Goal: Book appointment/travel/reservation

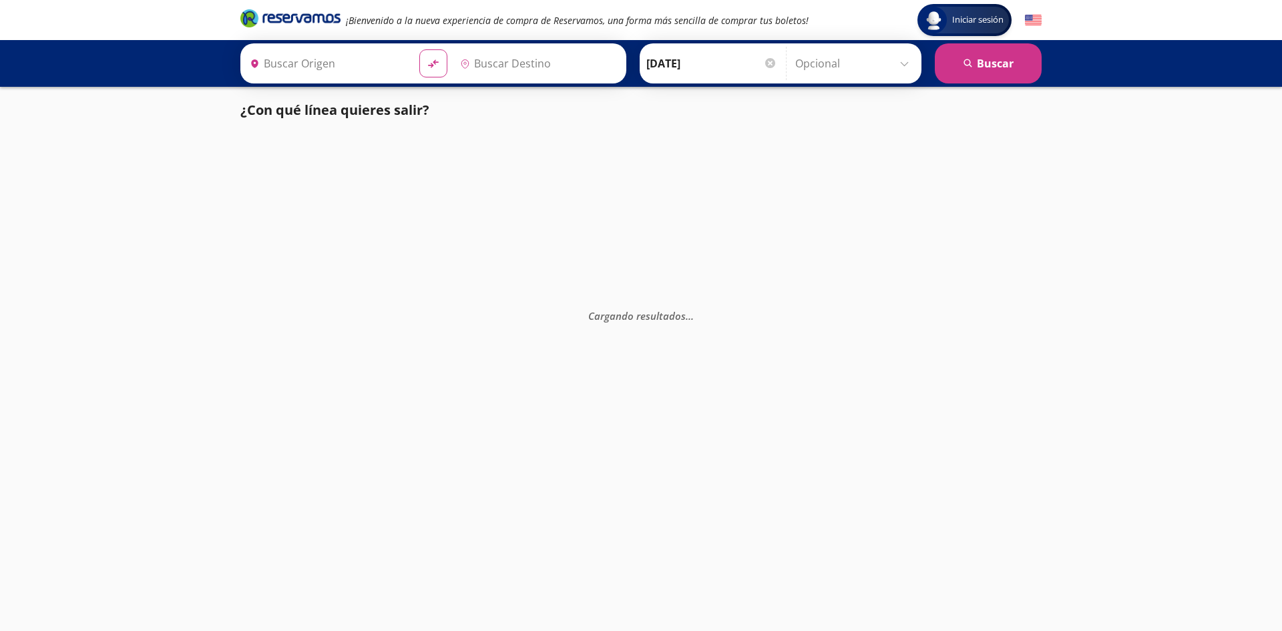
type input "[GEOGRAPHIC_DATA][PERSON_NAME][US_STATE], [GEOGRAPHIC_DATA]"
type input "Tecate, [GEOGRAPHIC_DATA][US_STATE]"
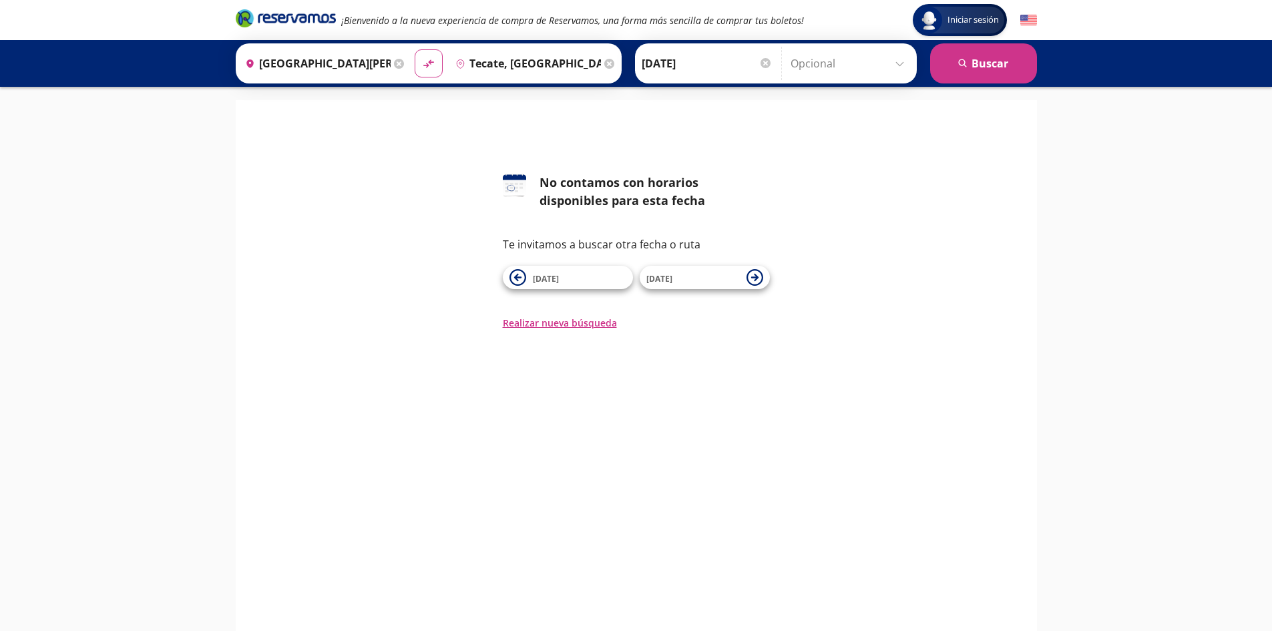
click at [905, 64] on input "Opcional" at bounding box center [849, 63] width 119 height 33
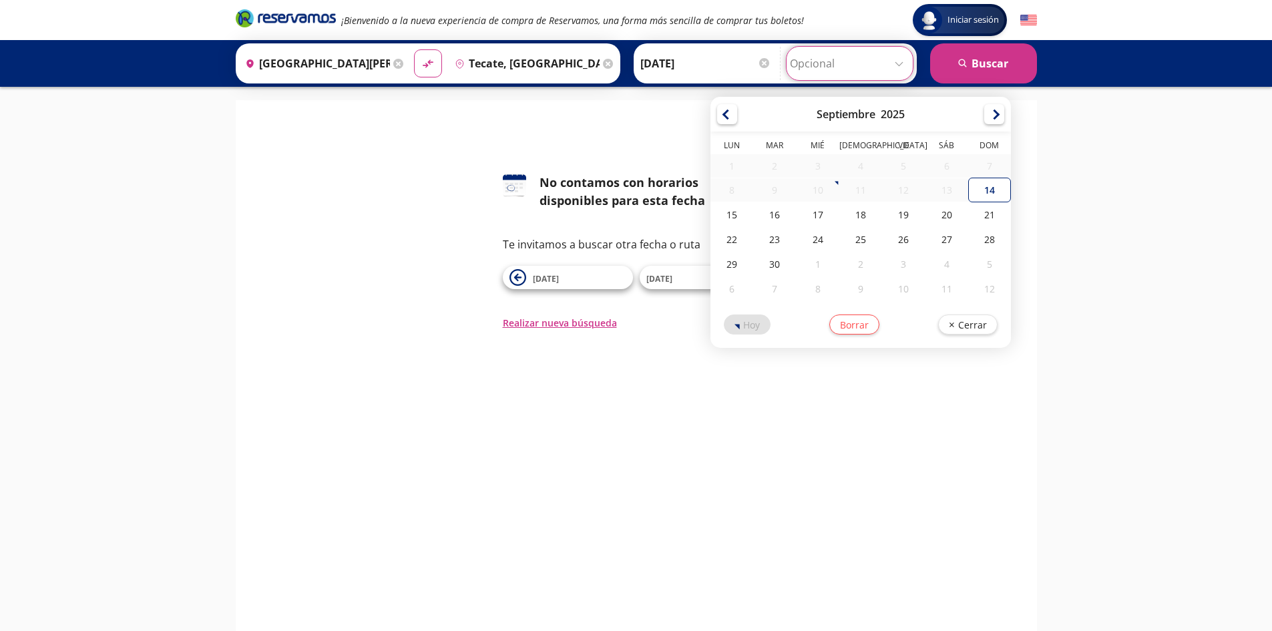
click at [905, 64] on input "Opcional" at bounding box center [849, 63] width 119 height 33
click at [1130, 170] on div "Iniciar sesión Iniciar sesión ¡Bienvenido a la nueva experiencia de compra de R…" at bounding box center [636, 379] width 1272 height 758
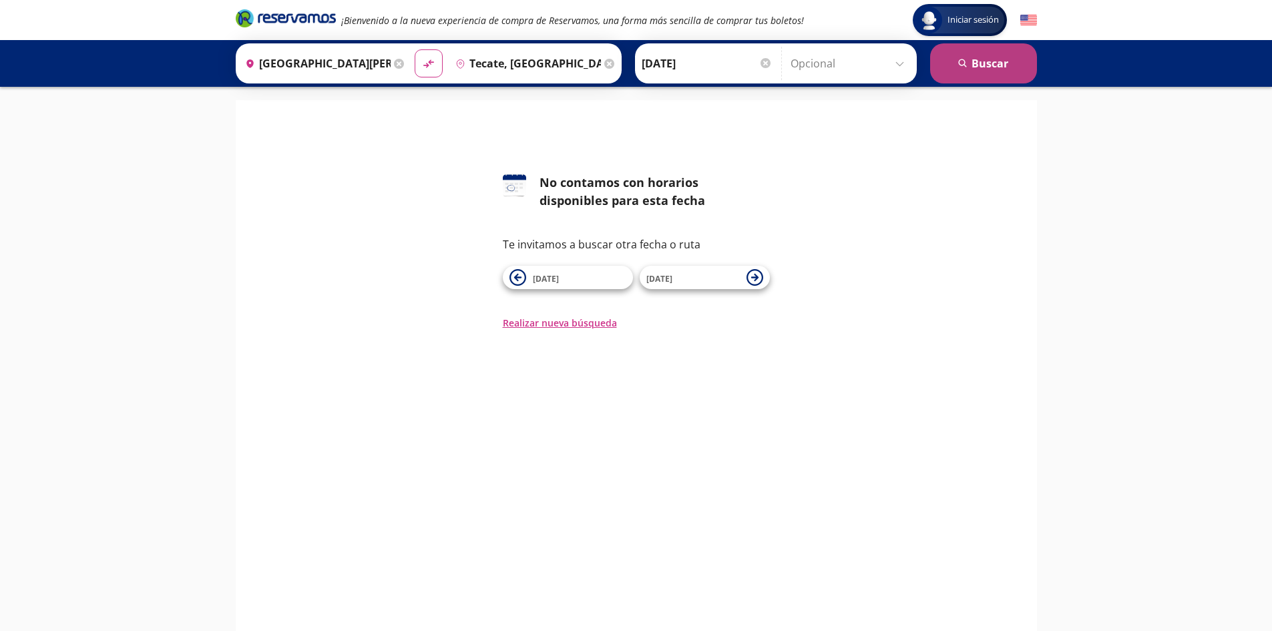
click at [989, 67] on button "search [GEOGRAPHIC_DATA]" at bounding box center [983, 63] width 107 height 40
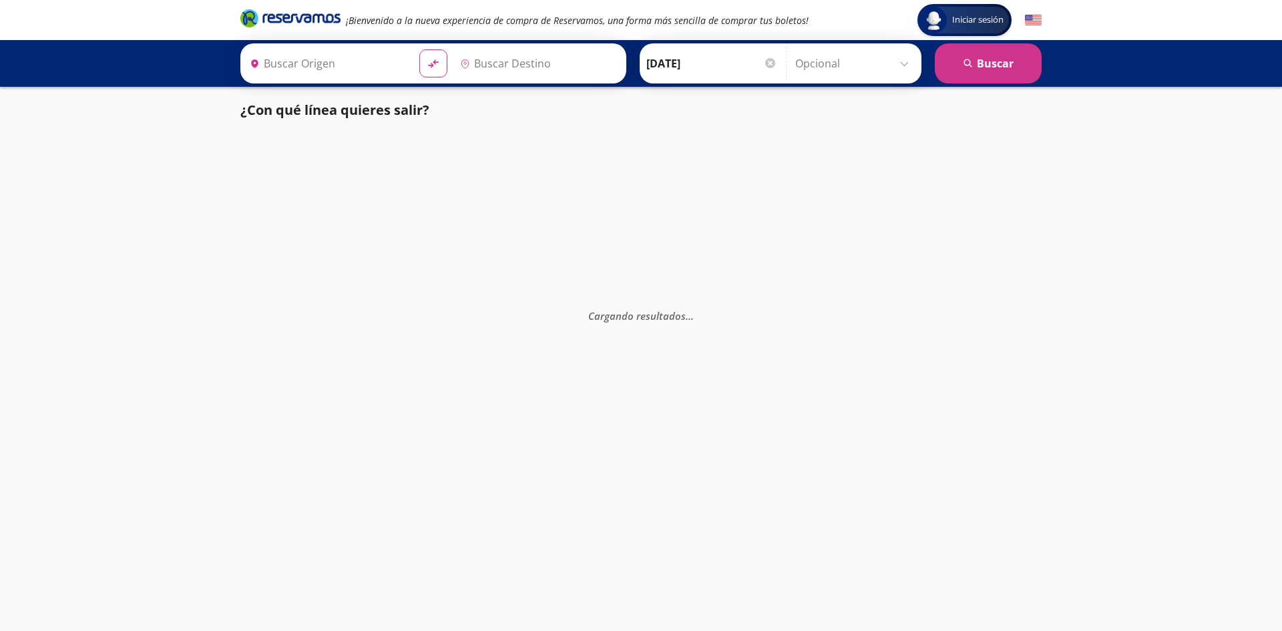
type input "Tecate, [GEOGRAPHIC_DATA][US_STATE]"
type input "[GEOGRAPHIC_DATA][PERSON_NAME][US_STATE], [GEOGRAPHIC_DATA]"
type input "Tecate, [GEOGRAPHIC_DATA][US_STATE]"
type input "[GEOGRAPHIC_DATA][PERSON_NAME][US_STATE], [GEOGRAPHIC_DATA]"
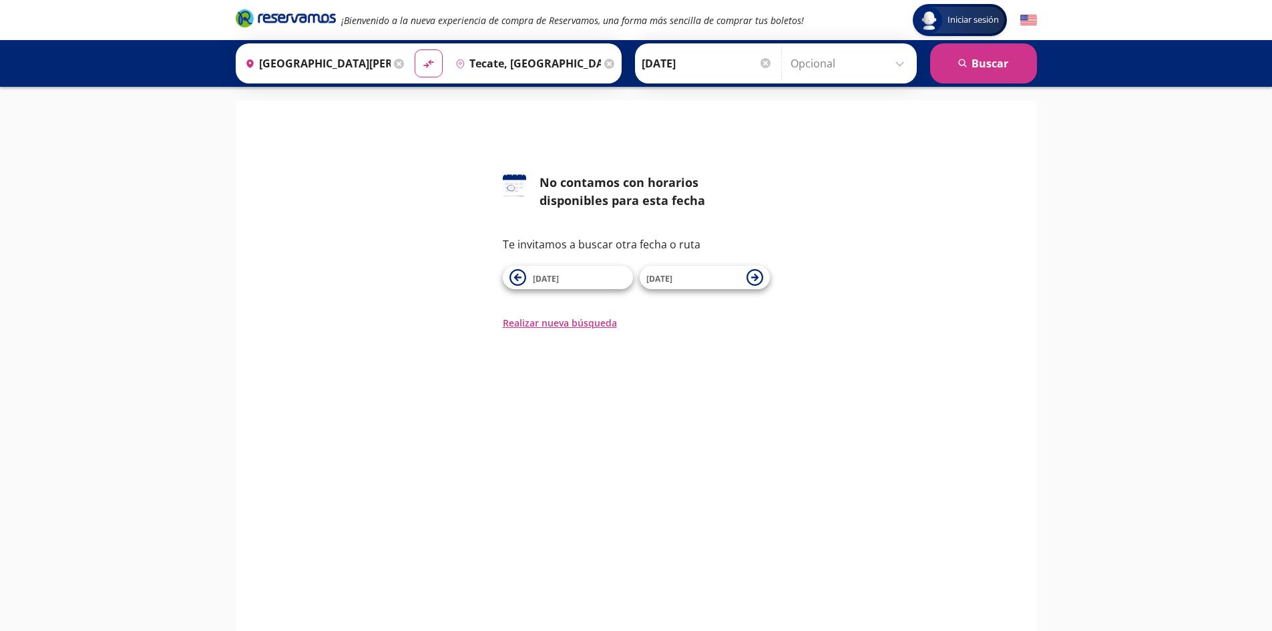
click at [521, 61] on input "Tecate, [GEOGRAPHIC_DATA][US_STATE]" at bounding box center [525, 63] width 151 height 33
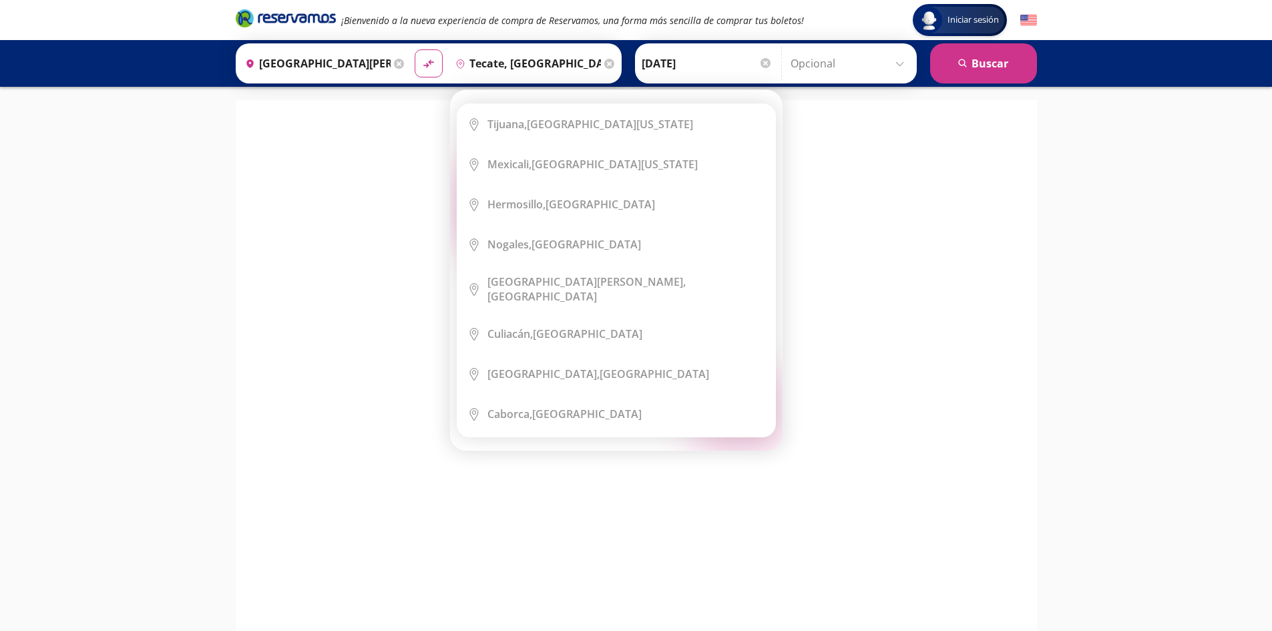
click at [604, 62] on icon at bounding box center [609, 64] width 10 height 10
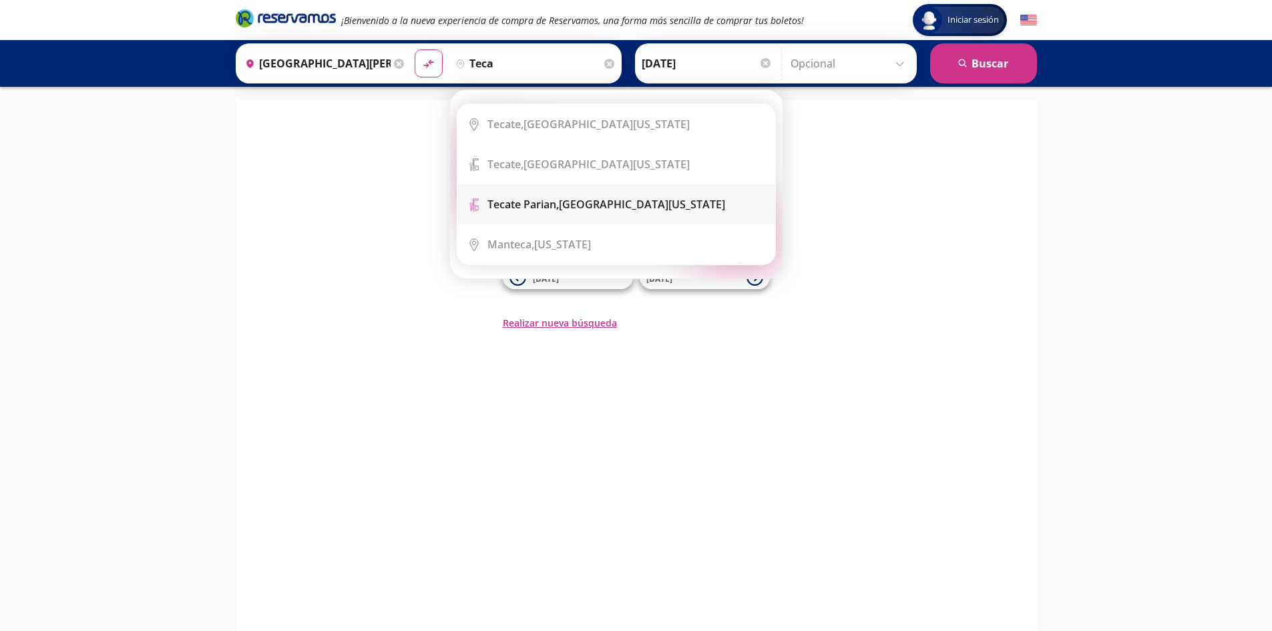
click at [595, 200] on div "Tecate Parian, Baja California" at bounding box center [606, 204] width 238 height 15
type input "Tecate Parian, Baja California"
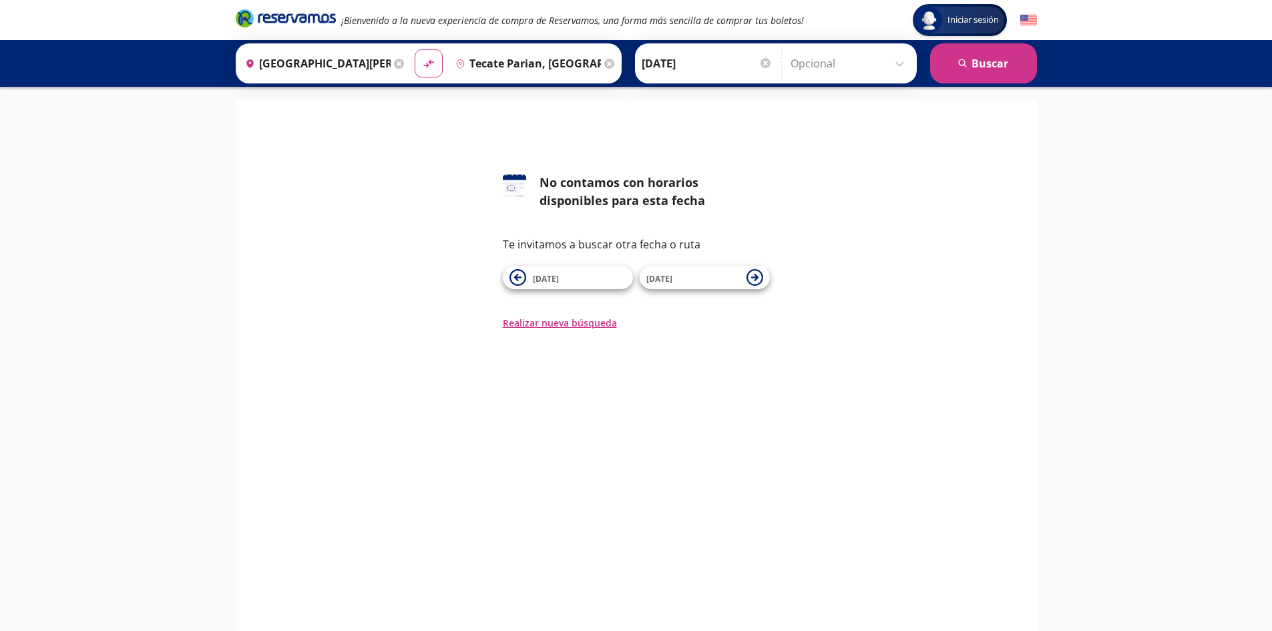
click at [686, 64] on input "15-Sep-25" at bounding box center [707, 63] width 131 height 33
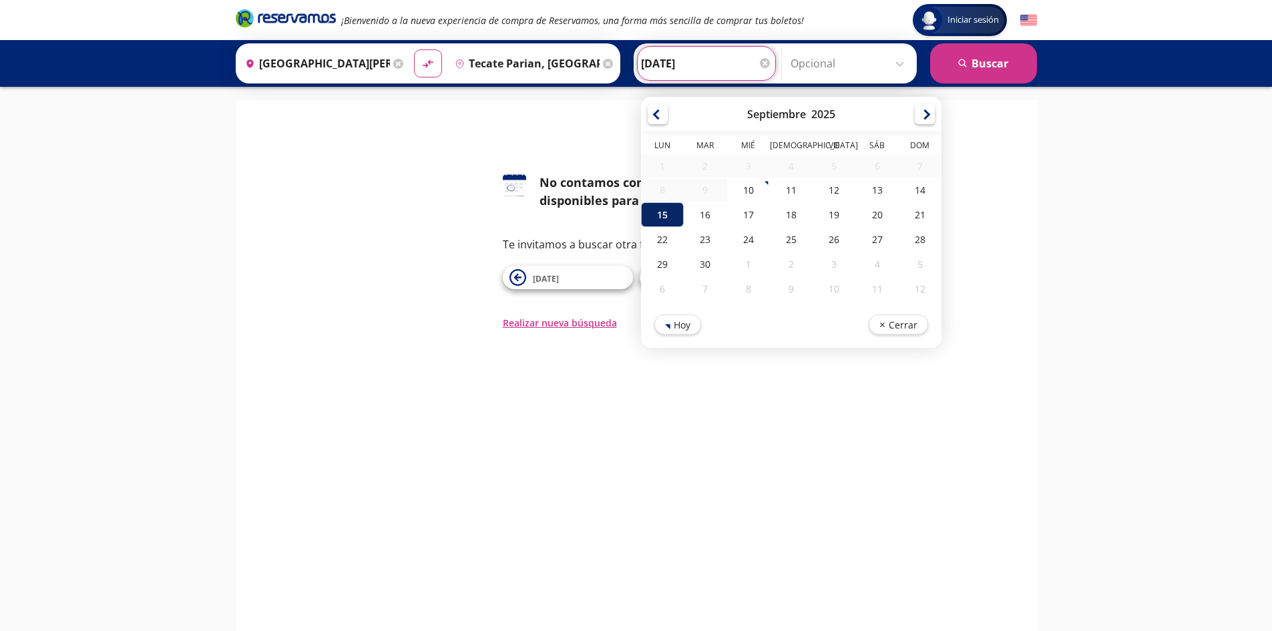
click at [660, 206] on div "15" at bounding box center [662, 214] width 43 height 25
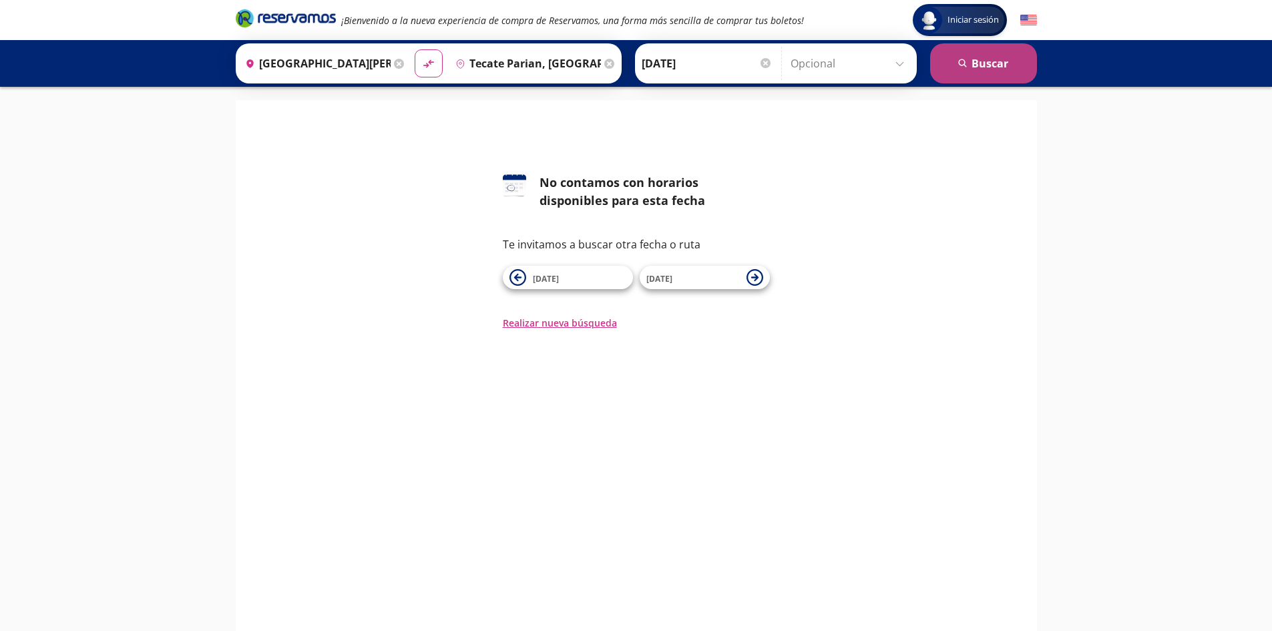
click at [977, 71] on button "search [GEOGRAPHIC_DATA]" at bounding box center [983, 63] width 107 height 40
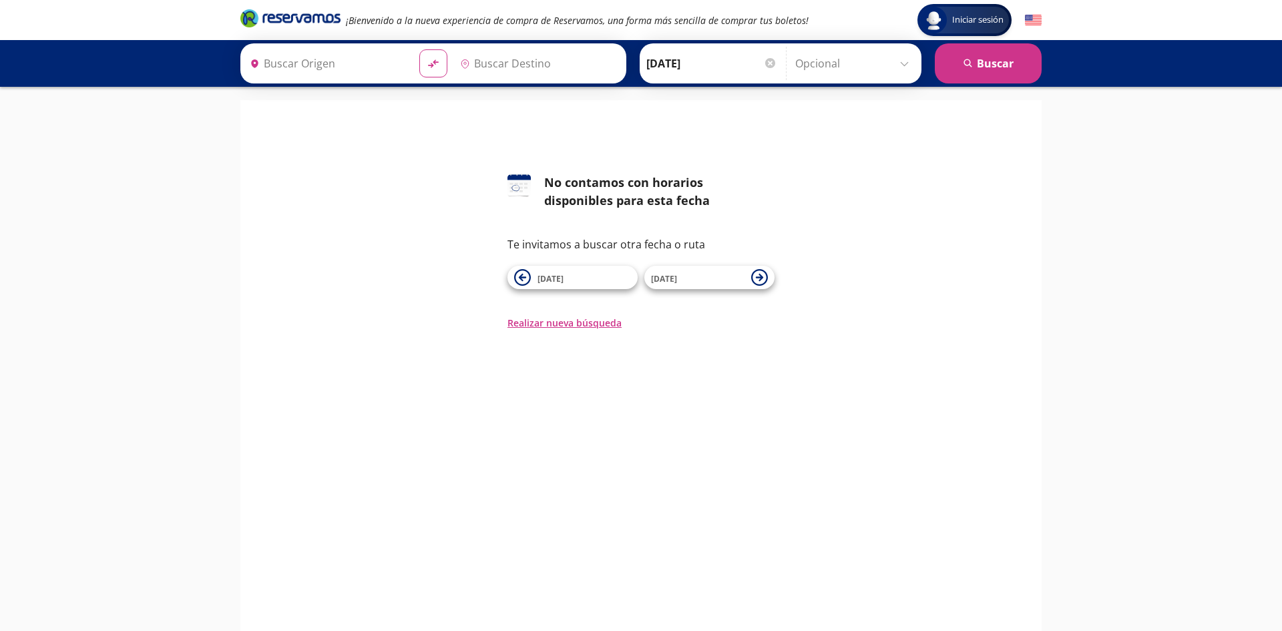
type input "[GEOGRAPHIC_DATA][PERSON_NAME][US_STATE], [GEOGRAPHIC_DATA]"
type input "Tecate Parian, Baja California"
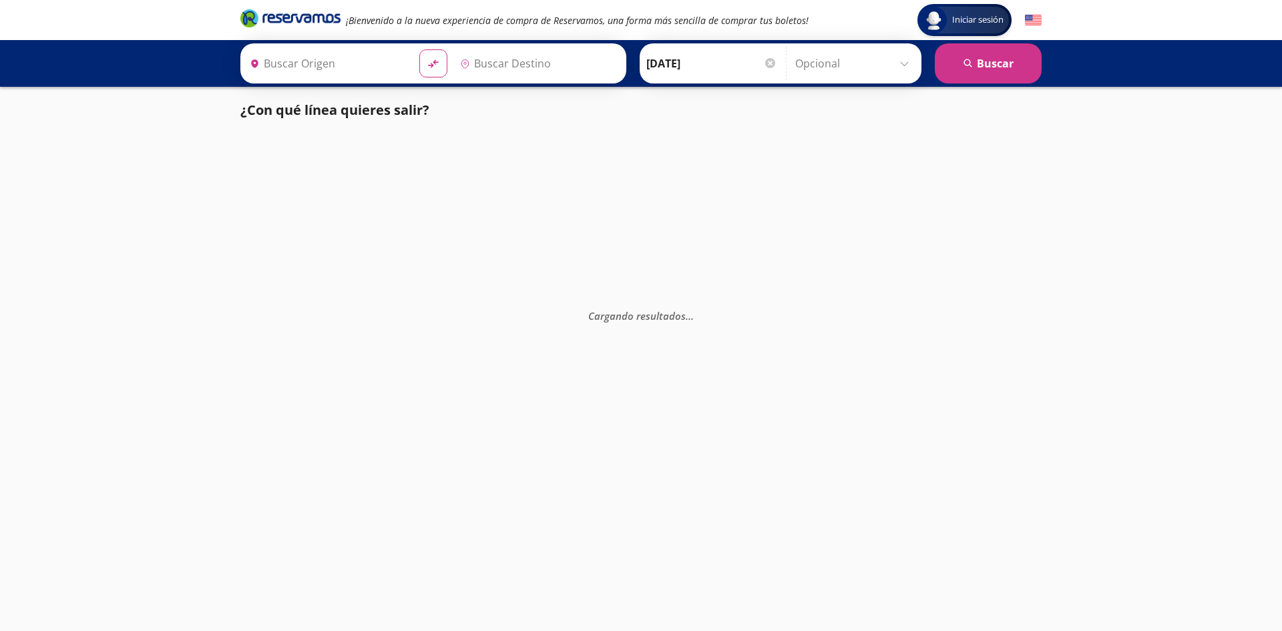
type input "Tecate, [GEOGRAPHIC_DATA][US_STATE]"
type input "[GEOGRAPHIC_DATA][PERSON_NAME][US_STATE], [GEOGRAPHIC_DATA]"
